Goal: Register for event/course

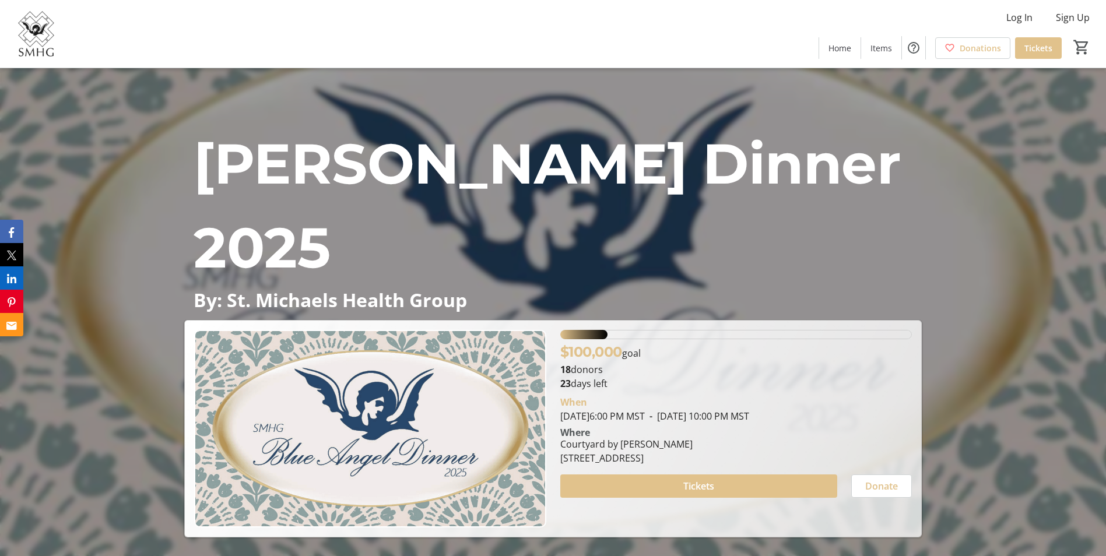
click at [645, 415] on span "[DATE] 6:00 PM MST" at bounding box center [602, 416] width 85 height 13
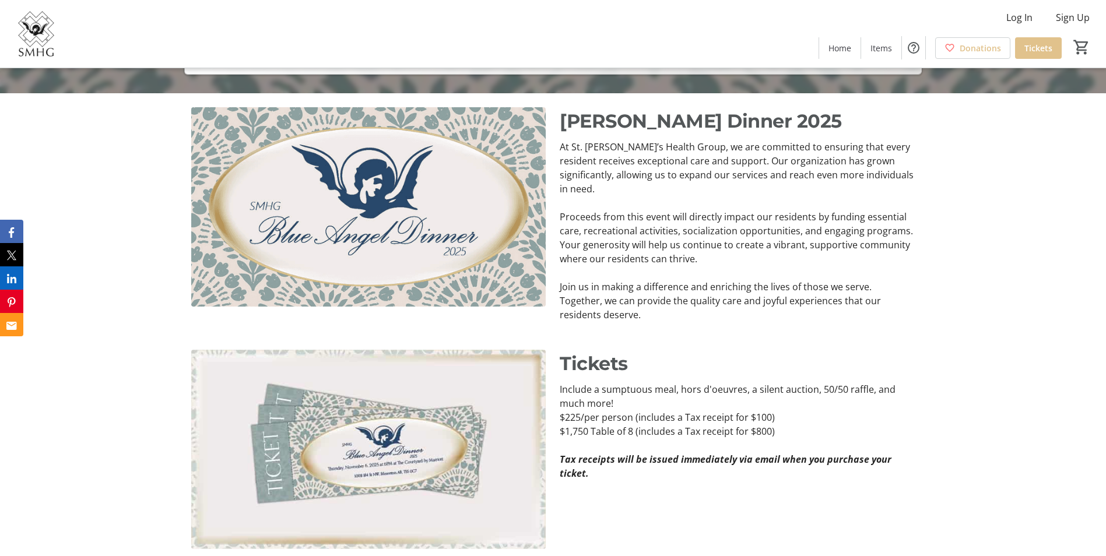
scroll to position [466, 0]
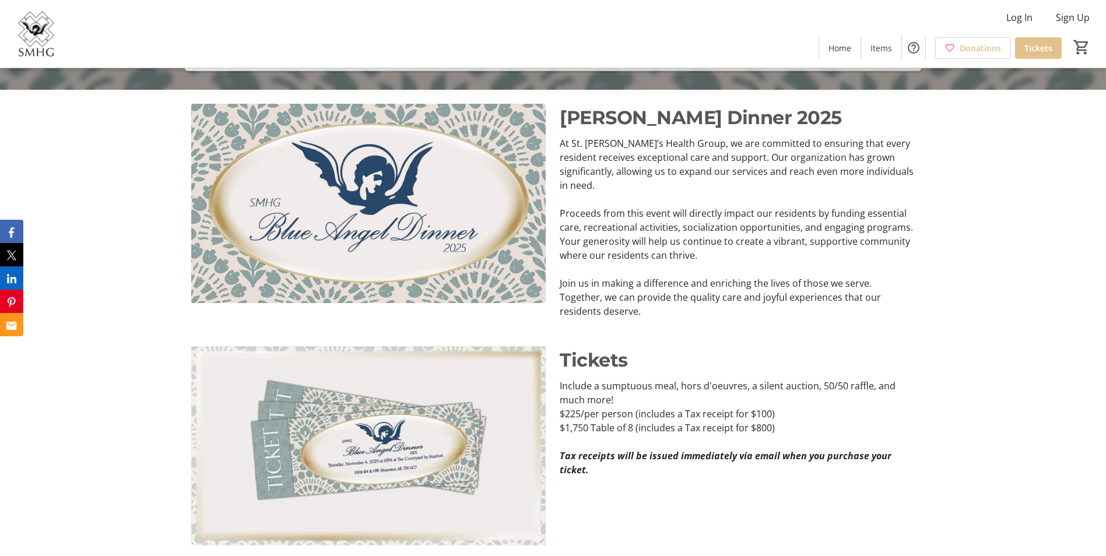
click at [660, 407] on p "$225/per person (includes a Tax receipt for $100)" at bounding box center [737, 414] width 354 height 14
click at [674, 346] on p "Tickets" at bounding box center [737, 360] width 354 height 28
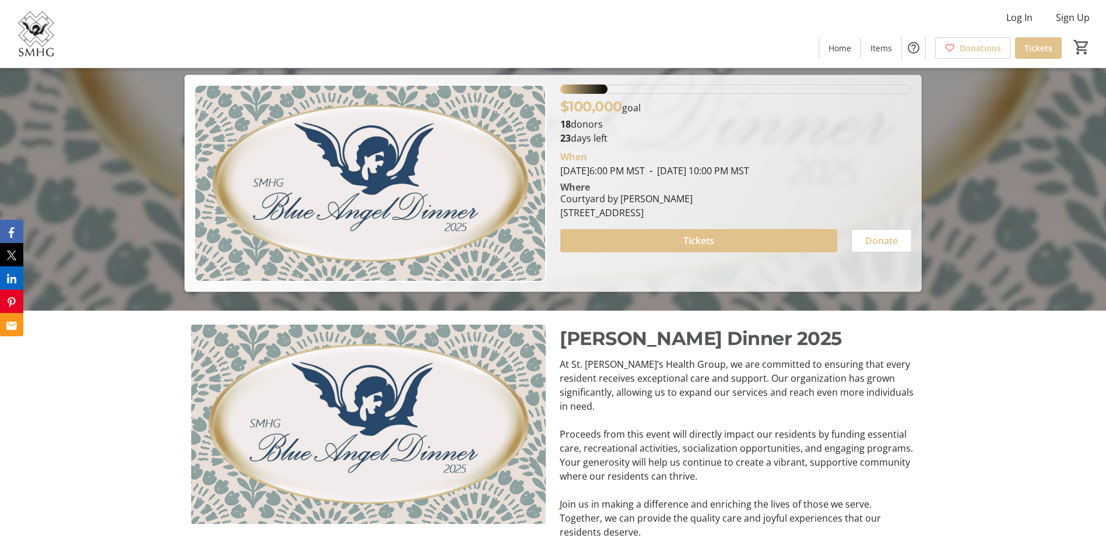
scroll to position [233, 0]
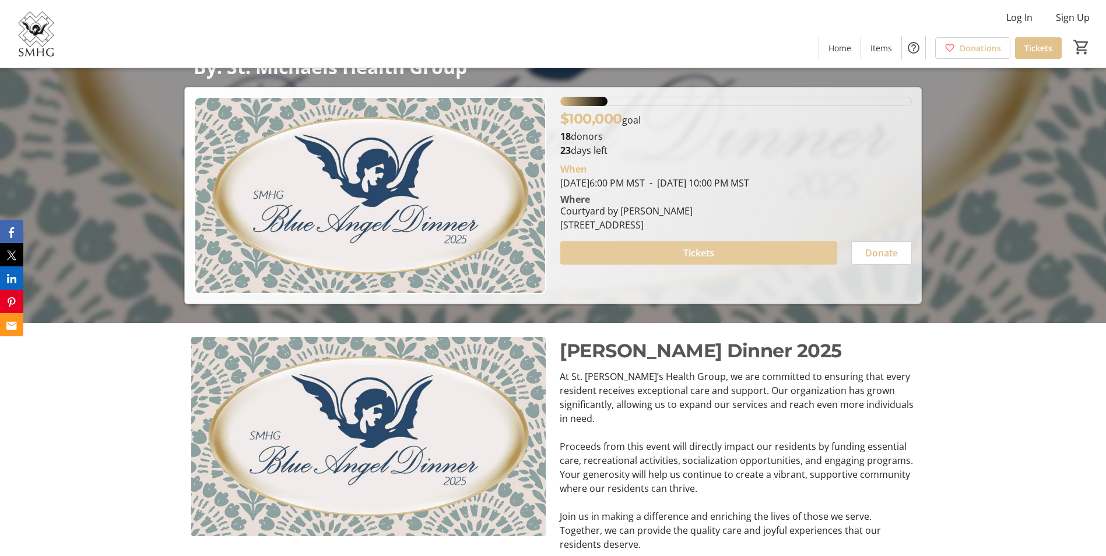
click at [687, 246] on span "Tickets" at bounding box center [698, 253] width 31 height 14
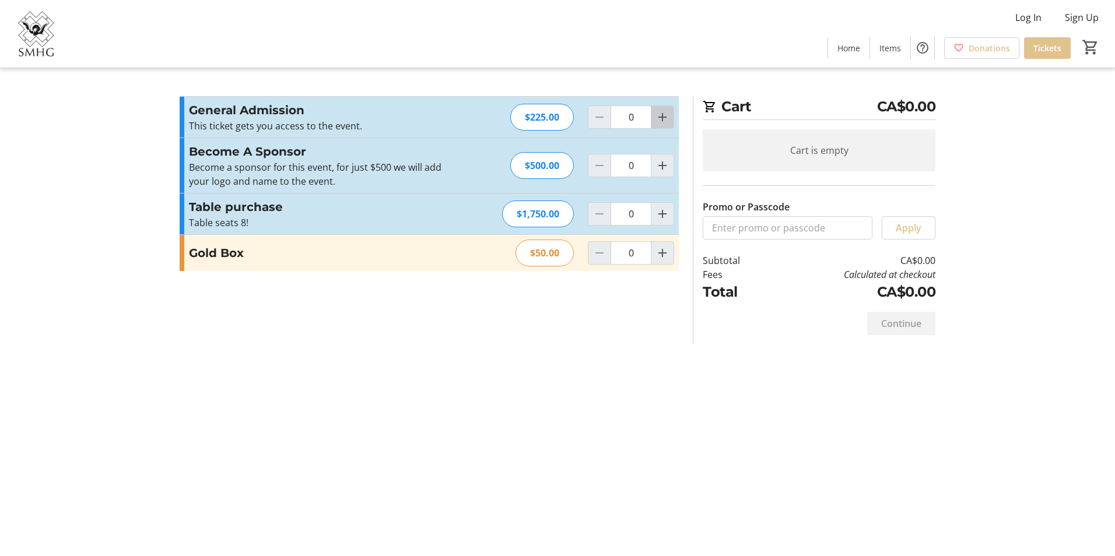
click at [664, 118] on mat-icon "Increment by one" at bounding box center [662, 117] width 14 height 14
type input "2"
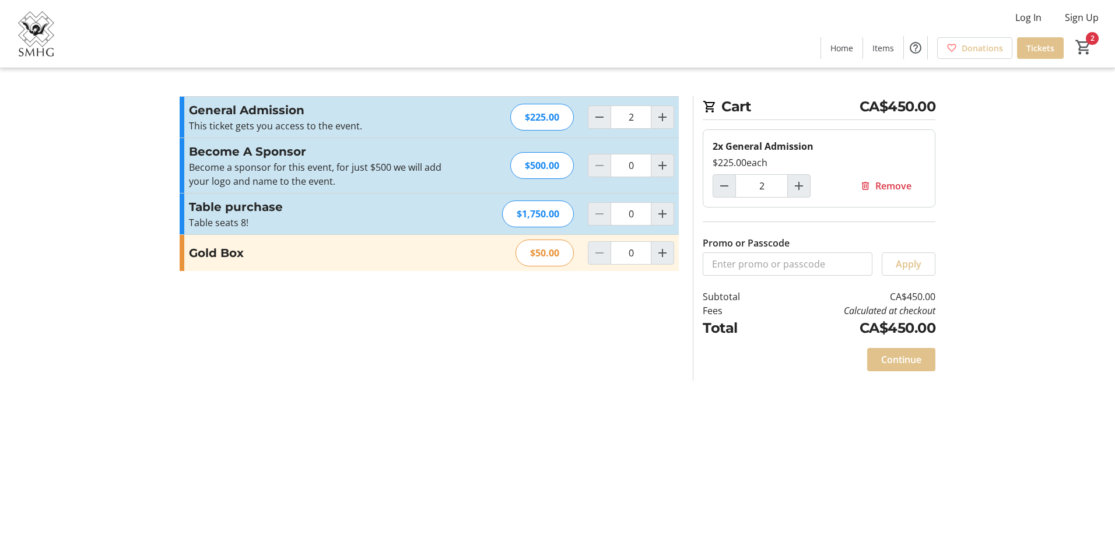
click at [569, 362] on section "Promo or Passcode Apply General Admission This ticket gets you access to the ev…" at bounding box center [429, 238] width 513 height 284
click at [211, 252] on h3 "Gold Box" at bounding box center [316, 252] width 255 height 17
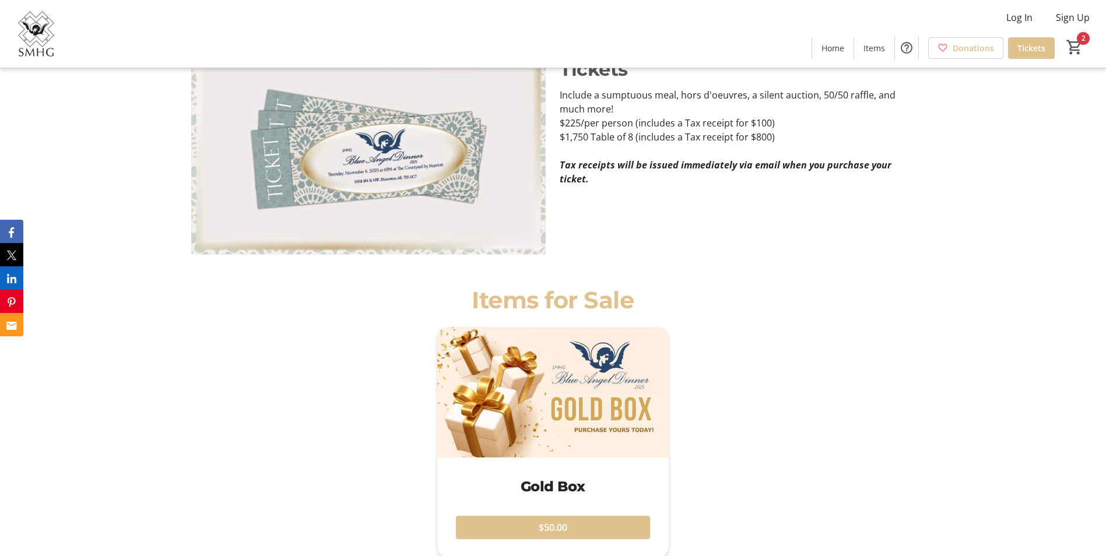
scroll to position [758, 0]
click at [774, 397] on div "Gold Box $50.00" at bounding box center [552, 455] width 737 height 259
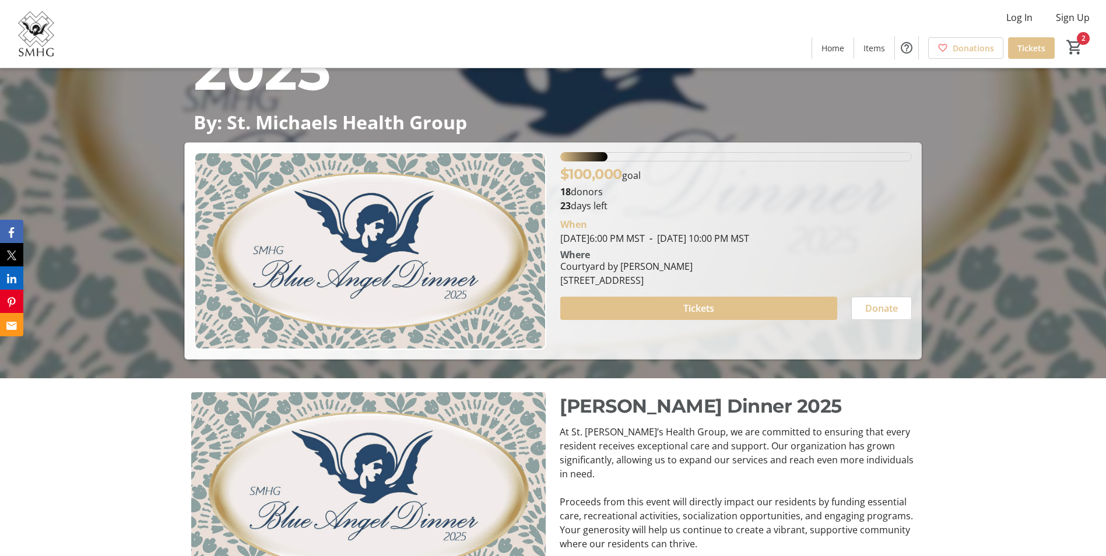
scroll to position [0, 0]
